Goal: Obtain resource: Download file/media

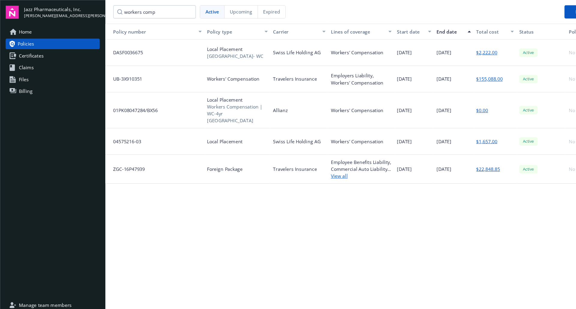
click at [24, 39] on span "Policies" at bounding box center [23, 40] width 15 height 10
click at [29, 31] on span "Home" at bounding box center [23, 29] width 12 height 10
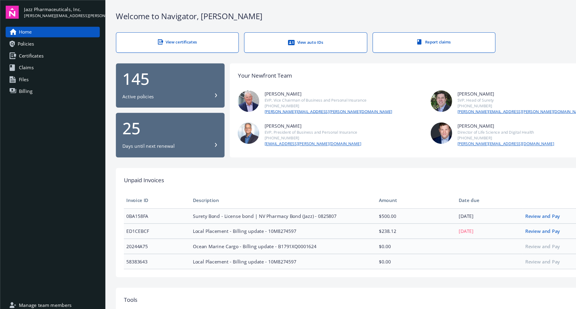
click at [24, 80] on span "Billing" at bounding box center [23, 83] width 13 height 10
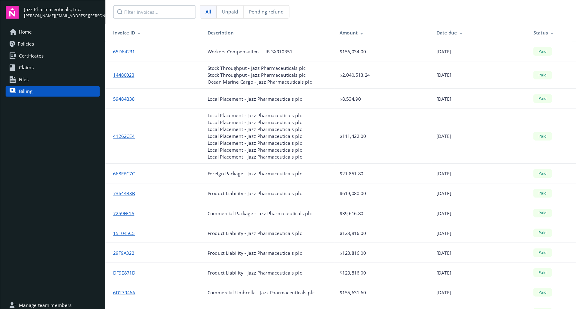
click at [30, 75] on link "Files" at bounding box center [48, 73] width 86 height 10
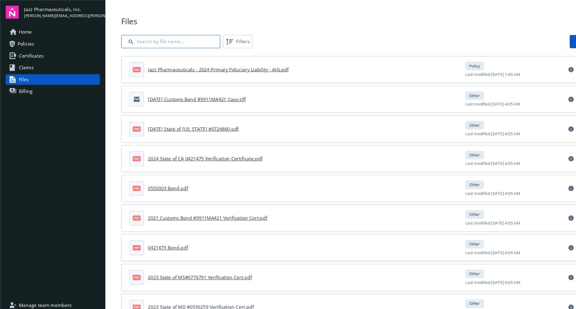
click at [161, 40] on input "Search by file name..." at bounding box center [155, 38] width 90 height 12
type input "bind"
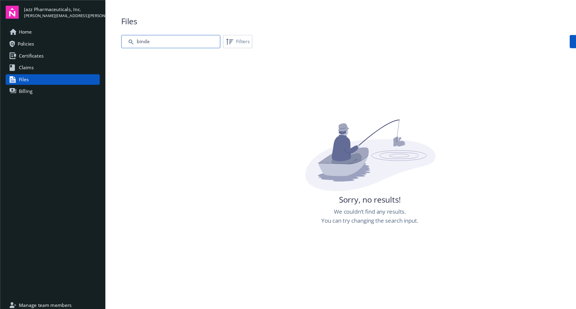
click at [161, 40] on input "Search by file name..." at bounding box center [155, 38] width 90 height 12
click at [35, 40] on link "Policies" at bounding box center [48, 40] width 86 height 10
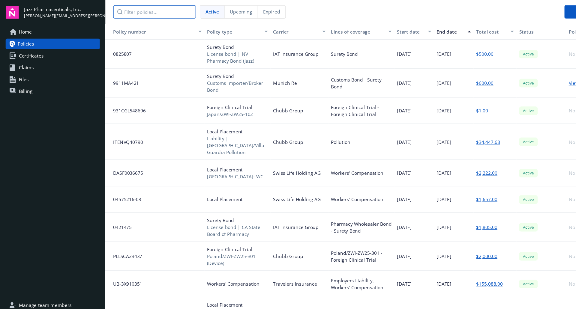
click at [146, 11] on input "Filter policies..." at bounding box center [140, 11] width 75 height 12
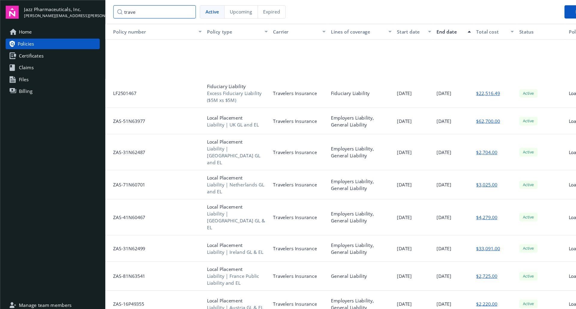
scroll to position [121, 0]
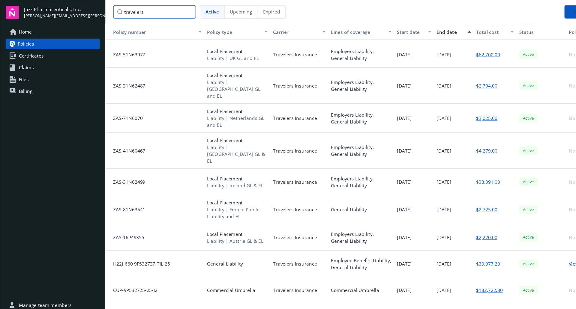
type input "travelers"
click at [515, 8] on button "Request a change" at bounding box center [541, 11] width 56 height 12
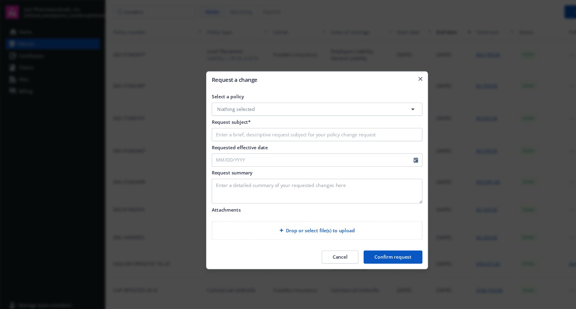
click at [238, 98] on button "Nothing selected" at bounding box center [288, 99] width 192 height 12
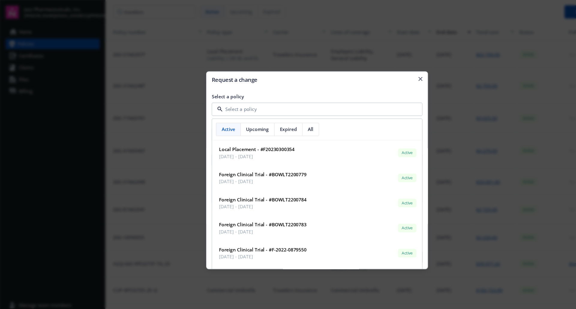
click at [236, 99] on input at bounding box center [286, 99] width 169 height 6
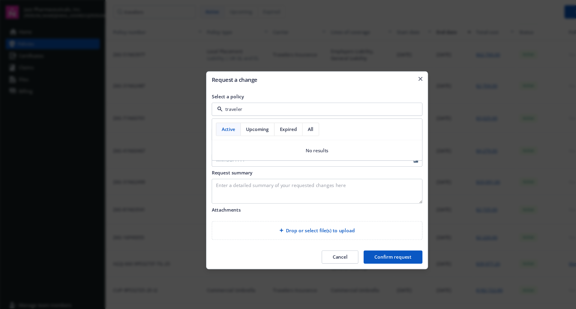
type input "traveler"
click at [343, 232] on button "Confirm request" at bounding box center [357, 234] width 53 height 12
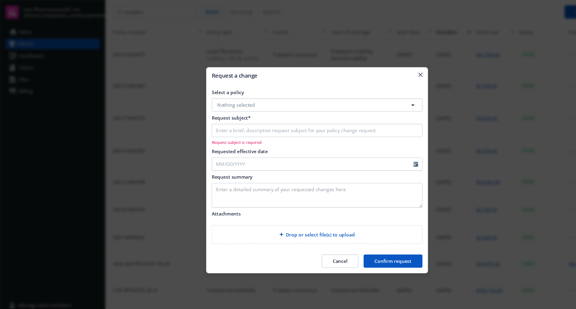
click at [382, 68] on icon "button" at bounding box center [382, 68] width 4 height 4
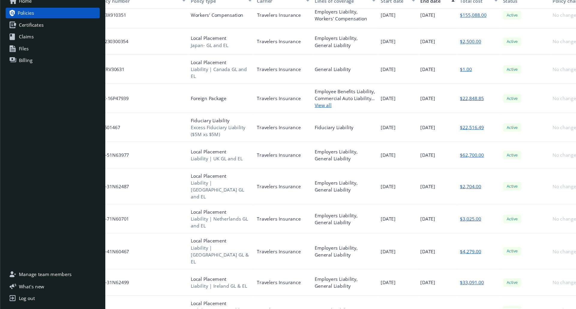
scroll to position [0, 19]
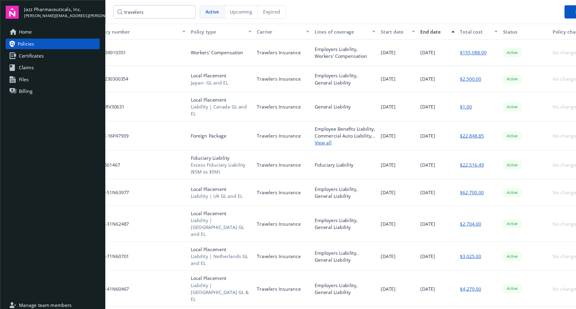
click at [141, 47] on div "UB-3X910351" at bounding box center [126, 48] width 90 height 24
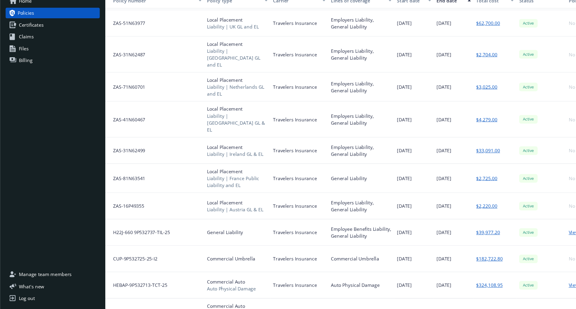
scroll to position [0, 0]
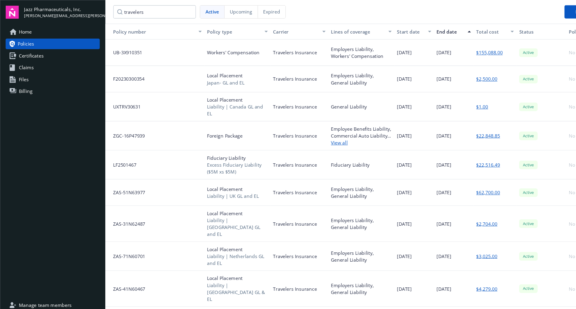
click at [30, 51] on span "Certificates" at bounding box center [28, 51] width 23 height 10
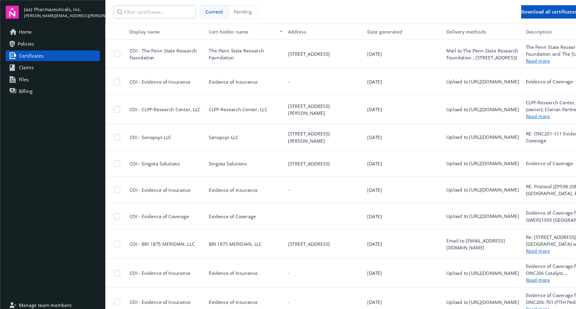
click at [31, 40] on link "Policies" at bounding box center [48, 40] width 86 height 10
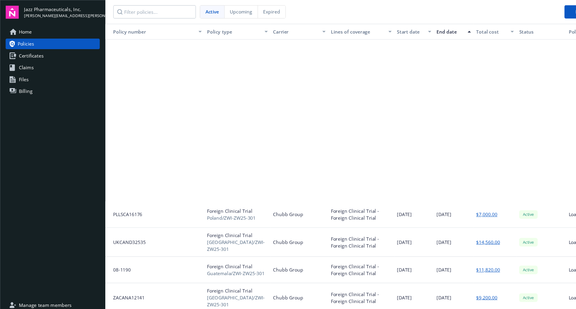
scroll to position [2481, 0]
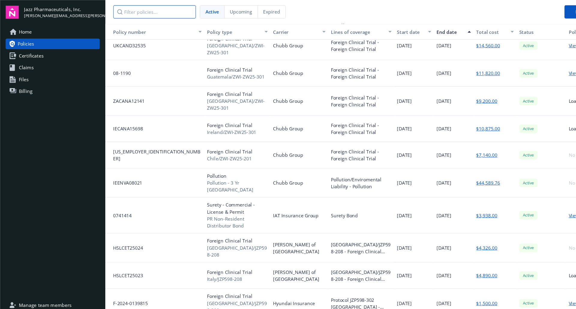
click at [129, 10] on input "Filter policies..." at bounding box center [140, 11] width 75 height 12
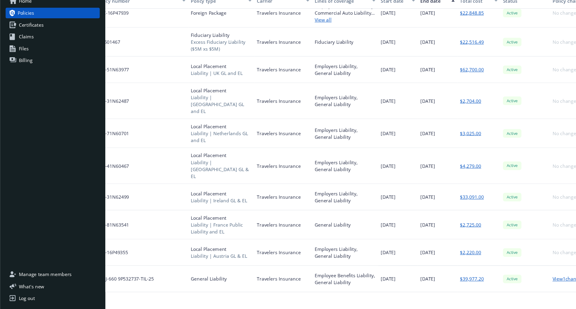
scroll to position [0, 19]
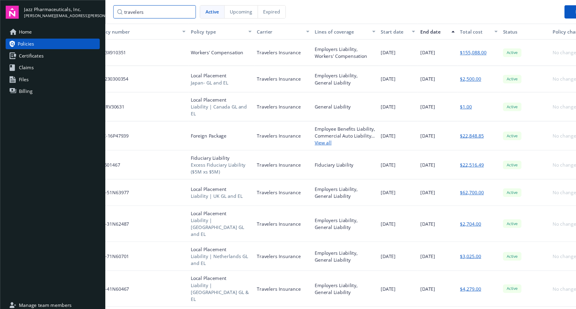
type input "travelers"
drag, startPoint x: 520, startPoint y: 7, endPoint x: 464, endPoint y: 4, distance: 55.9
click at [461, 4] on div "travelers Active Upcoming Expired Request a change" at bounding box center [336, 11] width 481 height 22
click at [506, 27] on div "Policy changes" at bounding box center [518, 29] width 33 height 6
click at [32, 72] on link "Files" at bounding box center [48, 73] width 86 height 10
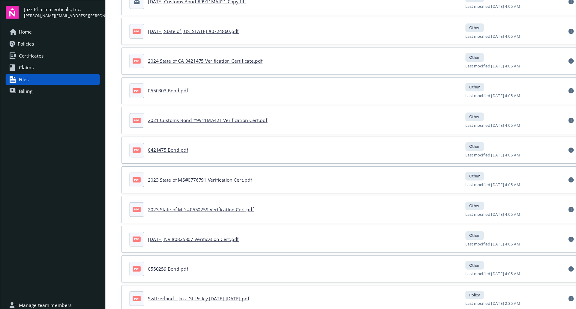
scroll to position [27, 0]
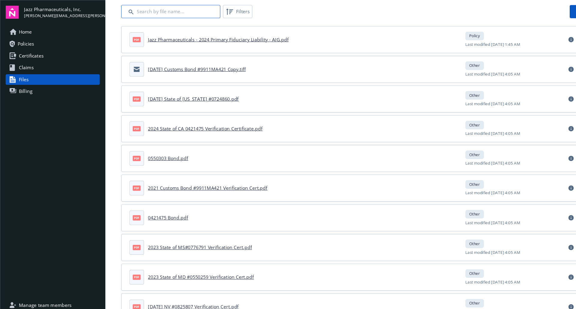
click at [145, 13] on input "Search by file name..." at bounding box center [155, 11] width 90 height 12
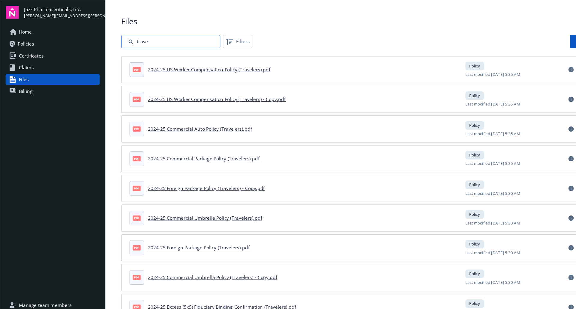
click at [176, 42] on input "Search by file name..." at bounding box center [155, 38] width 90 height 12
type input "traveler"
click at [40, 41] on link "Policies" at bounding box center [48, 40] width 86 height 10
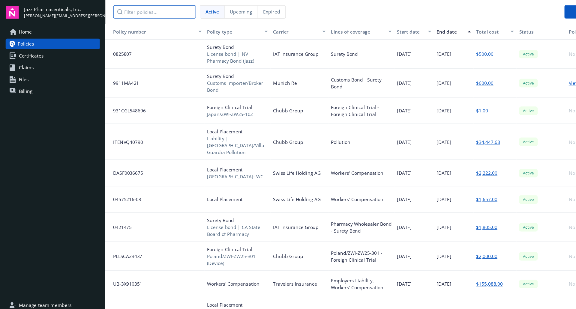
click at [159, 9] on input "Filter policies..." at bounding box center [140, 11] width 75 height 12
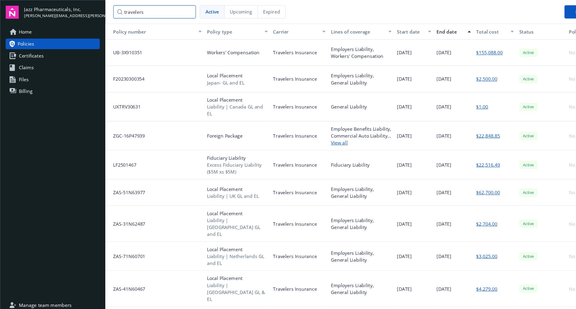
type input "travelers"
click at [116, 46] on span "UB-3X910351" at bounding box center [113, 48] width 31 height 6
click at [452, 47] on link "$155,088.00" at bounding box center [445, 48] width 24 height 6
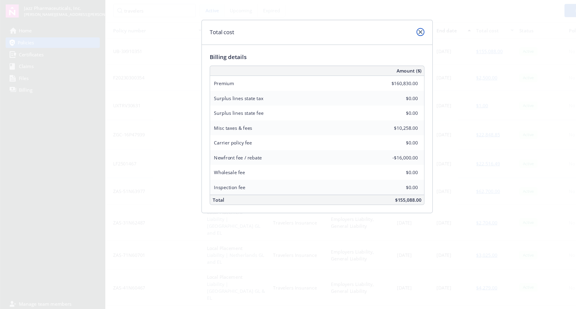
click at [382, 29] on icon "close" at bounding box center [382, 31] width 4 height 4
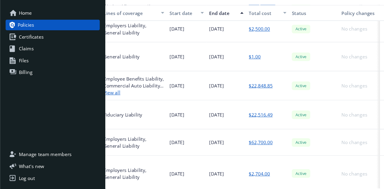
scroll to position [0, 211]
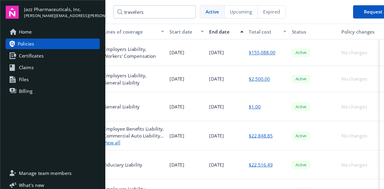
click at [330, 48] on div "No changes" at bounding box center [327, 48] width 38 height 24
click at [352, 47] on icon at bounding box center [354, 48] width 5 height 5
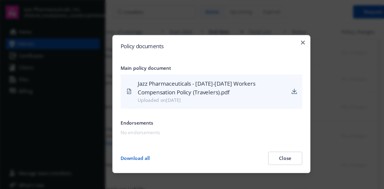
click at [120, 145] on button "Download all" at bounding box center [123, 144] width 27 height 12
drag, startPoint x: 261, startPoint y: 148, endPoint x: 264, endPoint y: 146, distance: 3.6
click at [261, 148] on button "Close" at bounding box center [259, 144] width 31 height 12
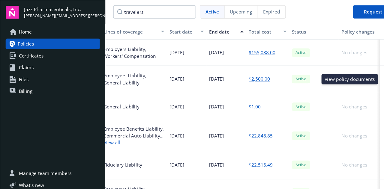
click at [352, 72] on icon at bounding box center [354, 72] width 5 height 5
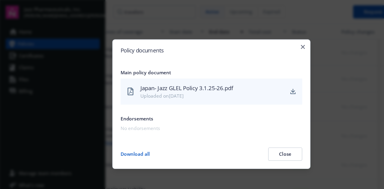
click at [268, 142] on button "Close" at bounding box center [259, 140] width 31 height 12
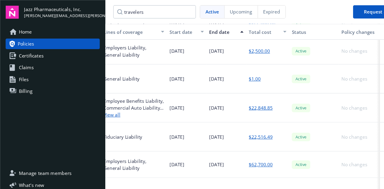
scroll to position [27, 211]
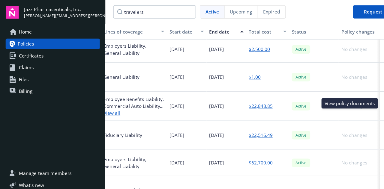
click at [352, 95] on icon at bounding box center [354, 96] width 5 height 5
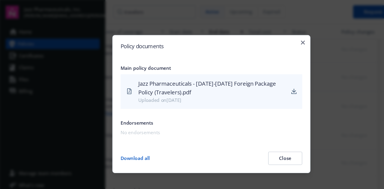
click at [119, 144] on button "Download all" at bounding box center [123, 144] width 27 height 12
click at [260, 143] on button "Close" at bounding box center [259, 144] width 31 height 12
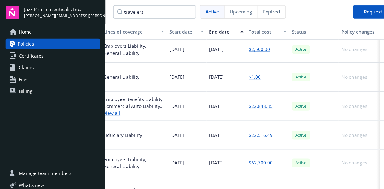
click at [348, 120] on div "0" at bounding box center [354, 123] width 12 height 12
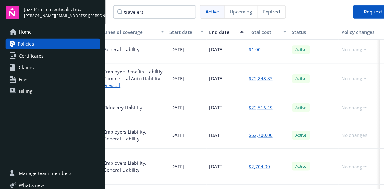
scroll to position [54, 211]
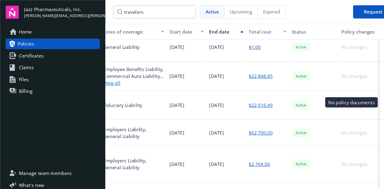
click at [348, 92] on div "0" at bounding box center [354, 96] width 12 height 12
click at [234, 94] on link "$22,516.49" at bounding box center [237, 95] width 22 height 6
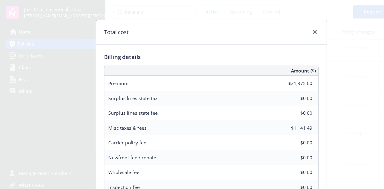
scroll to position [0, 0]
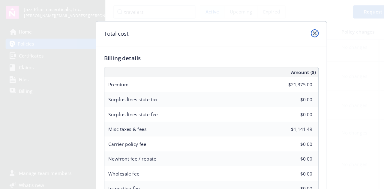
click at [284, 30] on icon "close" at bounding box center [286, 31] width 4 height 4
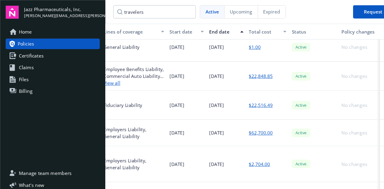
click at [352, 119] on icon at bounding box center [354, 121] width 5 height 5
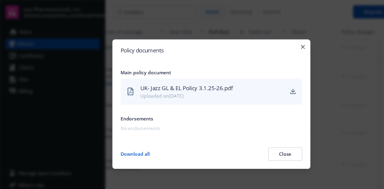
click at [124, 139] on button "Download all" at bounding box center [123, 140] width 27 height 12
click at [266, 140] on button "Close" at bounding box center [259, 140] width 31 height 12
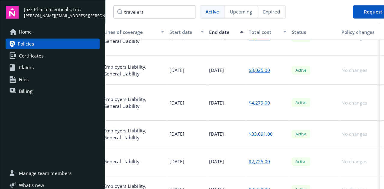
scroll to position [191, 211]
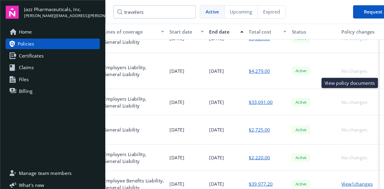
click at [352, 91] on icon at bounding box center [354, 93] width 5 height 5
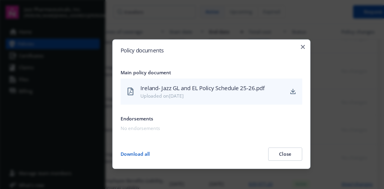
click at [127, 140] on button "Download all" at bounding box center [123, 140] width 27 height 12
click at [274, 42] on icon "button" at bounding box center [275, 43] width 4 height 4
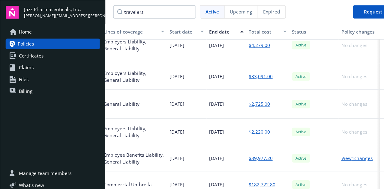
scroll to position [218, 211]
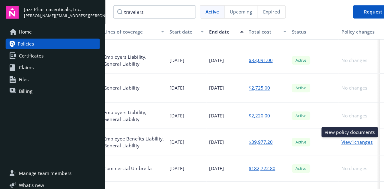
click at [352, 127] on icon at bounding box center [354, 129] width 5 height 5
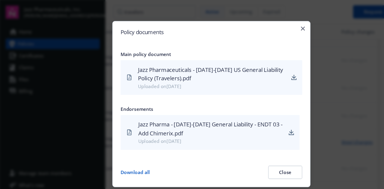
click at [129, 157] on button "Download all" at bounding box center [123, 157] width 27 height 12
click at [261, 157] on button "Close" at bounding box center [259, 157] width 31 height 12
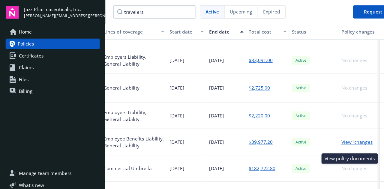
click at [352, 151] on icon at bounding box center [354, 153] width 5 height 5
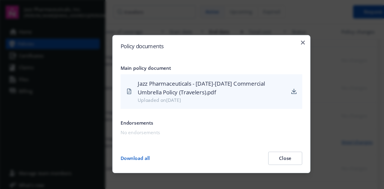
click at [130, 145] on button "Download all" at bounding box center [123, 144] width 27 height 12
click at [258, 141] on button "Close" at bounding box center [259, 144] width 31 height 12
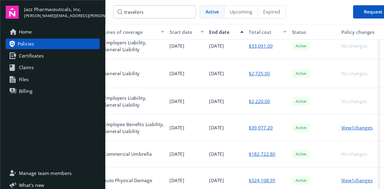
scroll to position [241, 211]
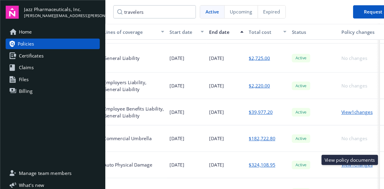
click at [352, 148] on icon at bounding box center [354, 150] width 5 height 5
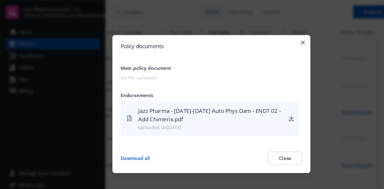
click at [124, 143] on button "Download all" at bounding box center [123, 144] width 27 height 12
click at [262, 145] on button "Close" at bounding box center [259, 144] width 31 height 12
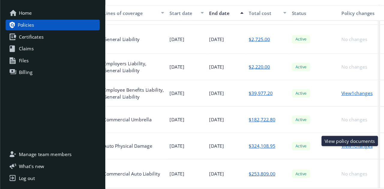
click at [352, 148] on icon at bounding box center [354, 150] width 5 height 5
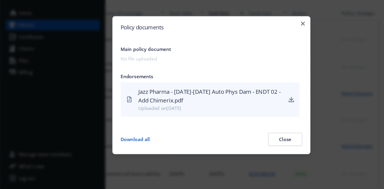
click at [130, 143] on button "Download all" at bounding box center [123, 144] width 27 height 12
click at [260, 141] on button "Close" at bounding box center [259, 144] width 31 height 12
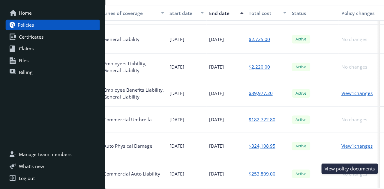
click at [352, 173] on icon at bounding box center [354, 175] width 5 height 5
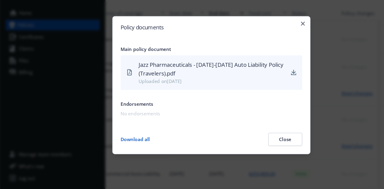
click at [124, 144] on button "Download all" at bounding box center [123, 144] width 27 height 12
click at [259, 145] on button "Close" at bounding box center [259, 144] width 31 height 12
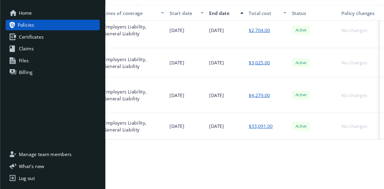
scroll to position [50, 211]
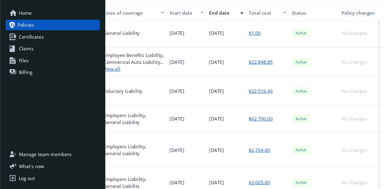
click at [21, 28] on span "Home" at bounding box center [23, 29] width 12 height 10
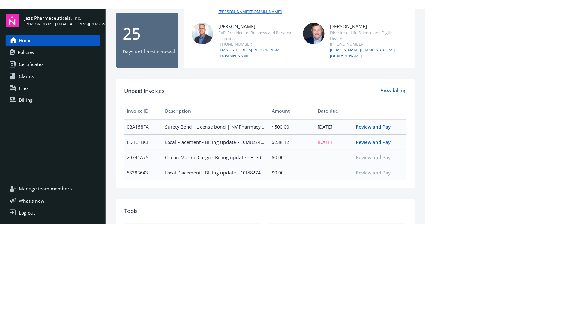
scroll to position [102, 0]
